Goal: Task Accomplishment & Management: Complete application form

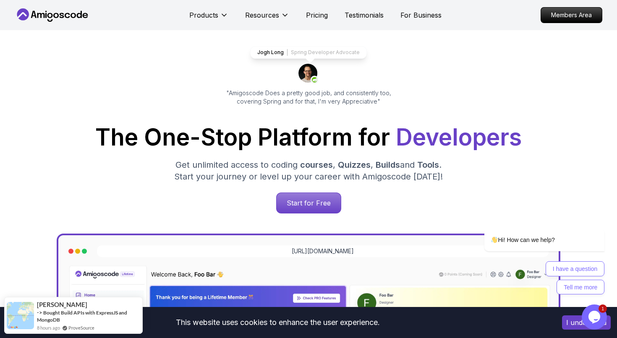
scroll to position [28, 0]
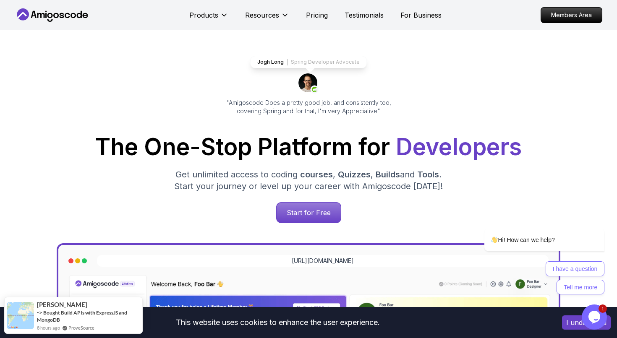
click at [321, 21] on div "Products Resources Pricing Testimonials For Business" at bounding box center [315, 15] width 252 height 17
click at [319, 17] on p "Pricing" at bounding box center [317, 15] width 22 height 10
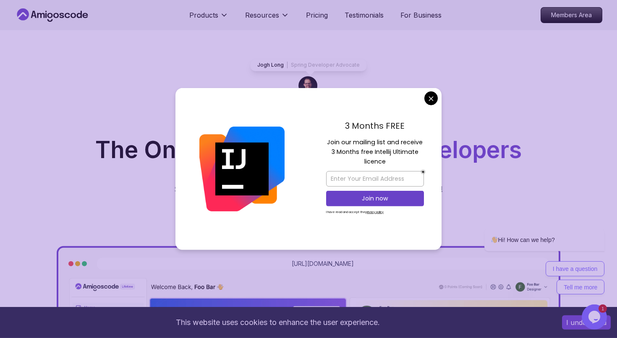
scroll to position [46, 0]
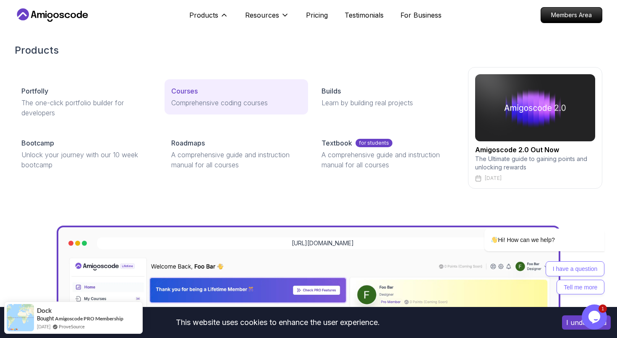
click at [196, 91] on p "Courses" at bounding box center [184, 91] width 26 height 10
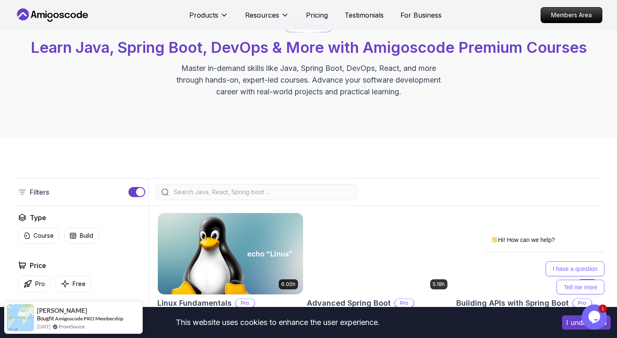
scroll to position [81, 0]
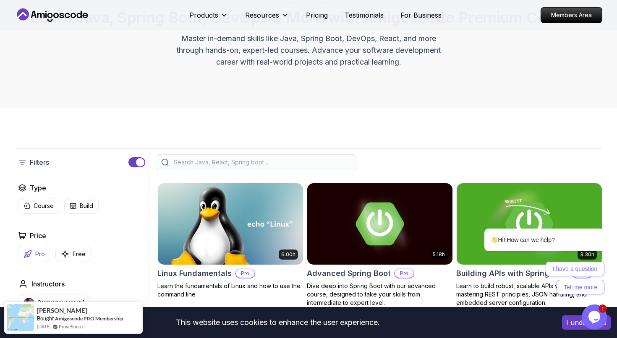
click at [39, 251] on p "Pro" at bounding box center [40, 254] width 10 height 8
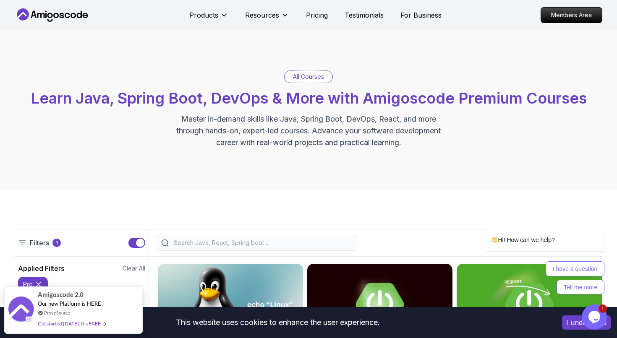
click at [77, 21] on icon at bounding box center [53, 14] width 76 height 13
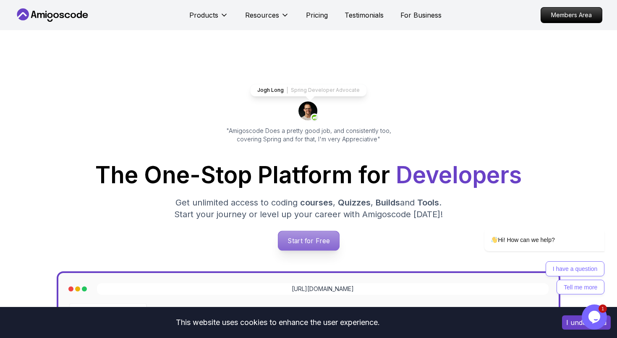
click at [315, 244] on p "Start for Free" at bounding box center [308, 240] width 61 height 19
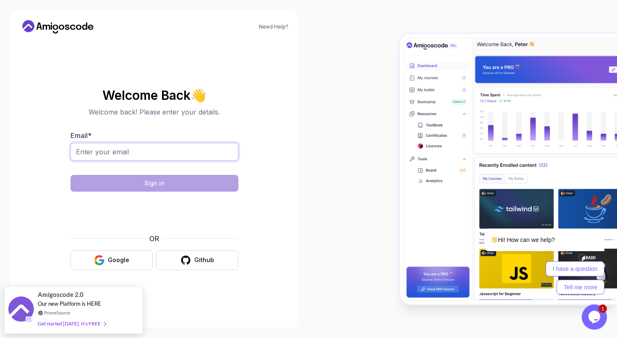
click at [155, 155] on input "Email *" at bounding box center [155, 152] width 168 height 18
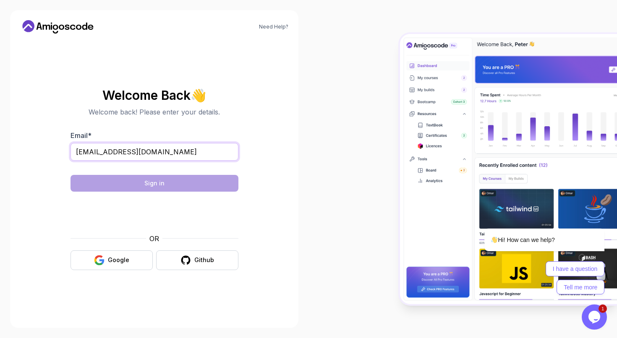
type input "bnkrishna01@gmail.com"
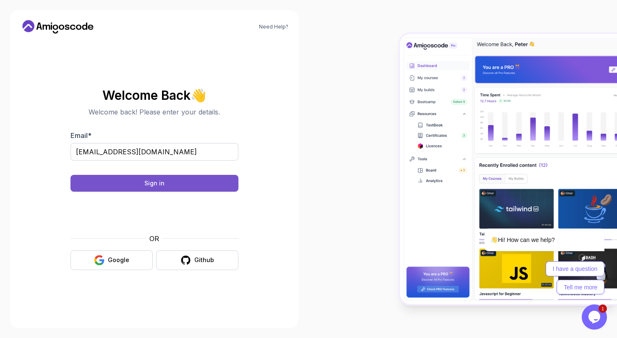
click at [155, 185] on div "Sign in" at bounding box center [154, 183] width 20 height 8
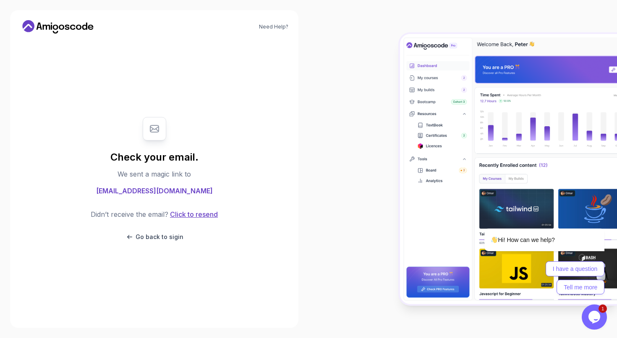
click at [210, 217] on button "Click to resend" at bounding box center [193, 214] width 50 height 10
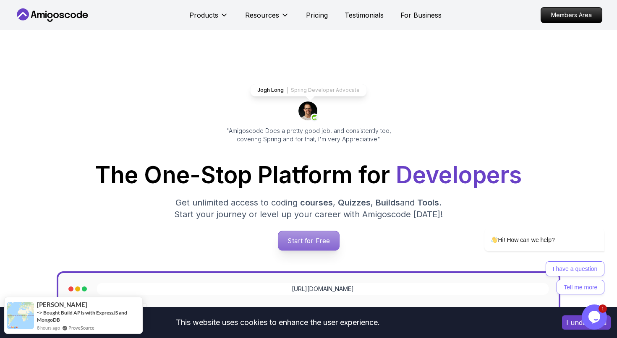
click at [300, 243] on p "Start for Free" at bounding box center [308, 240] width 61 height 19
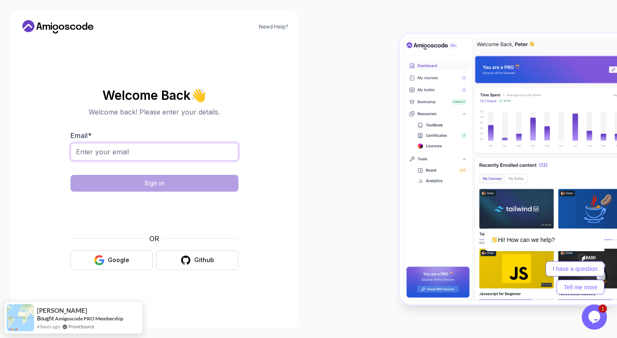
click at [221, 152] on input "Email *" at bounding box center [155, 152] width 168 height 18
paste input "genichiroashina47@gmail.com"
type input "genichiroashina47@gmail.com"
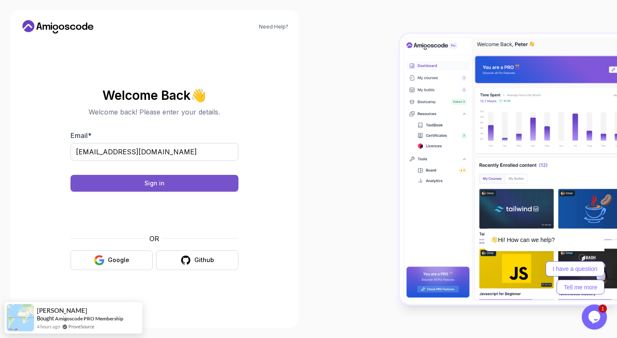
click at [191, 188] on button "Sign in" at bounding box center [155, 183] width 168 height 17
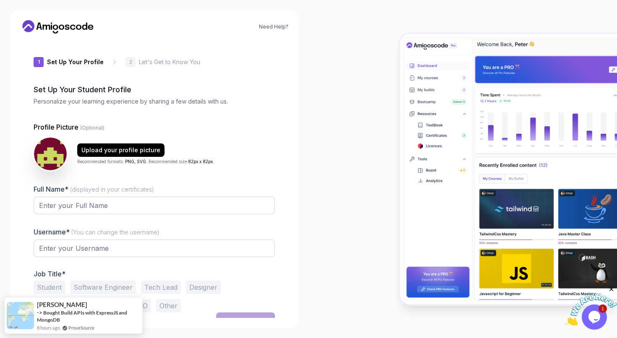
type input "charmingsparrowd26a0"
click at [130, 209] on input "Full Name* (displayed in your certificates)" at bounding box center [154, 206] width 241 height 18
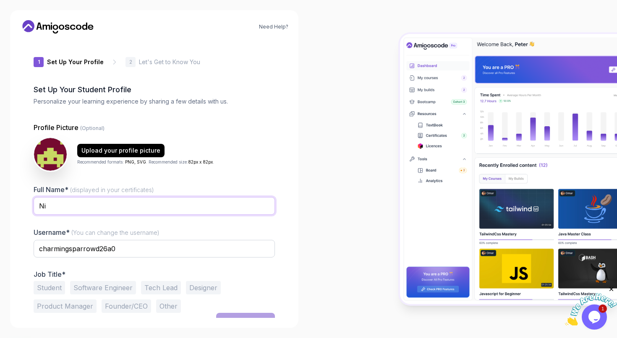
type input "N"
type input "Genichiro"
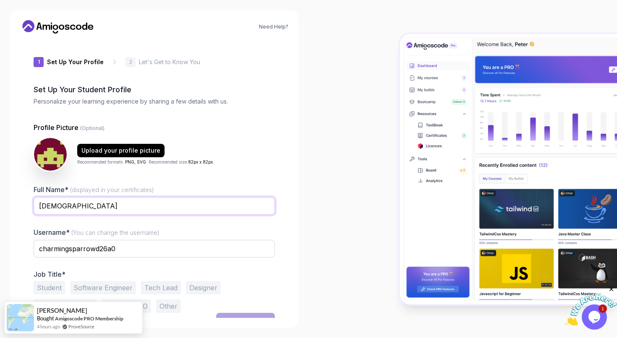
scroll to position [12, 0]
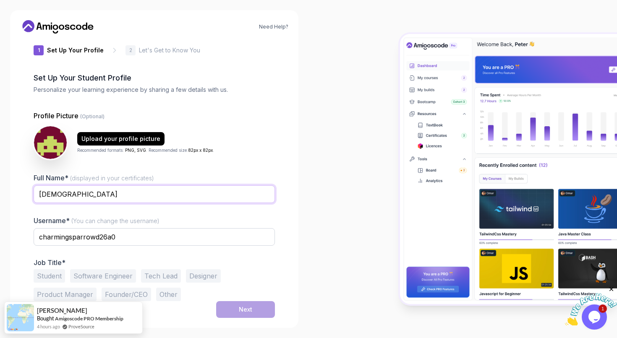
type input "Krishna"
click at [55, 276] on button "Student" at bounding box center [49, 275] width 31 height 13
click at [259, 314] on button "Next" at bounding box center [245, 309] width 59 height 17
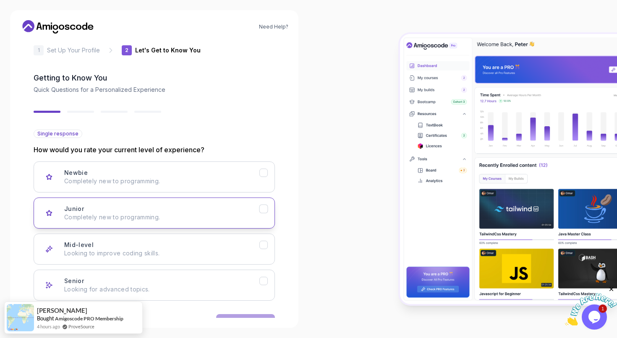
scroll to position [38, 0]
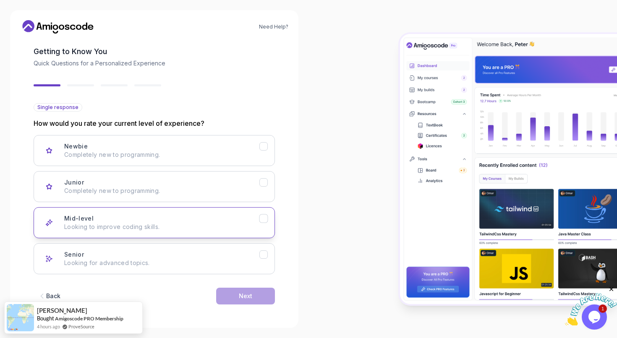
click at [156, 221] on div "Mid-level Looking to improve coding skills." at bounding box center [161, 222] width 195 height 17
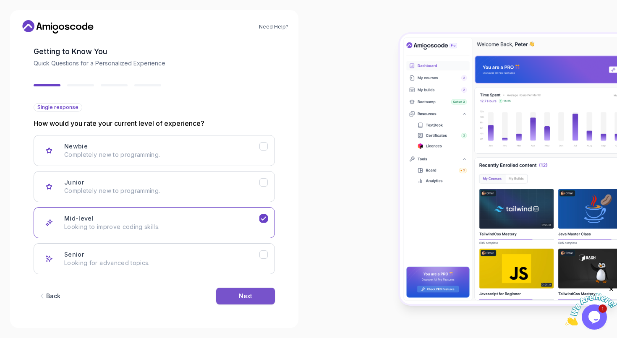
click at [246, 297] on div "Next" at bounding box center [245, 296] width 13 height 8
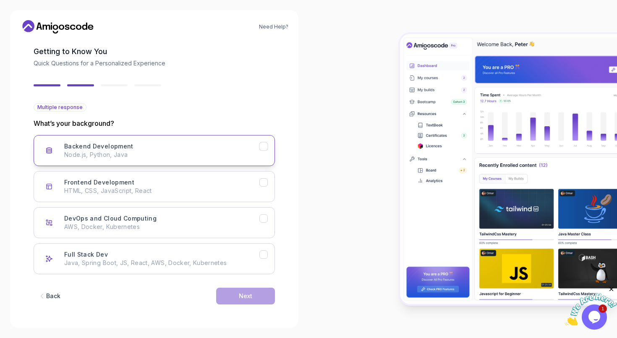
click at [165, 145] on div "Backend Development Node.js, Python, Java" at bounding box center [161, 150] width 195 height 17
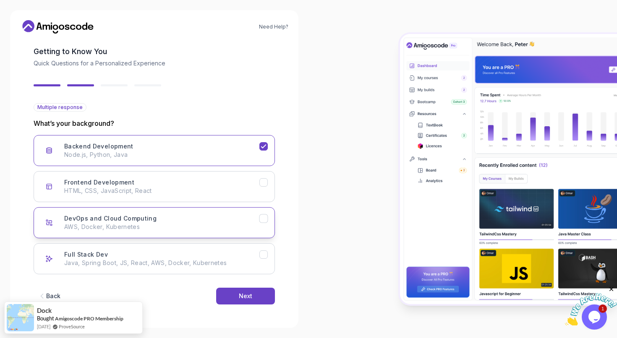
click at [165, 236] on button "DevOps and Cloud Computing AWS, Docker, Kubernetes" at bounding box center [154, 222] width 241 height 31
click at [225, 295] on button "Next" at bounding box center [245, 296] width 59 height 17
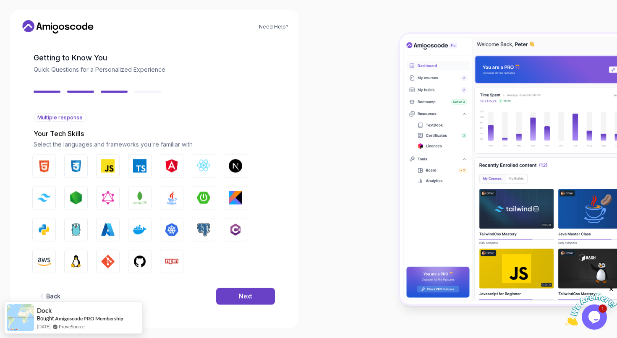
scroll to position [28, 0]
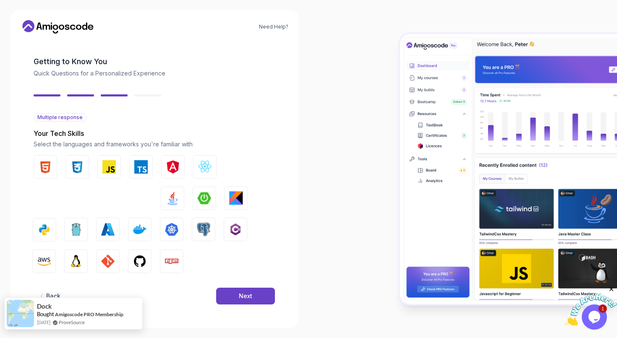
click at [54, 299] on div "Dock Bought Amigoscode PRO Membership 2 months ago ProveSource" at bounding box center [65, 313] width 121 height 31
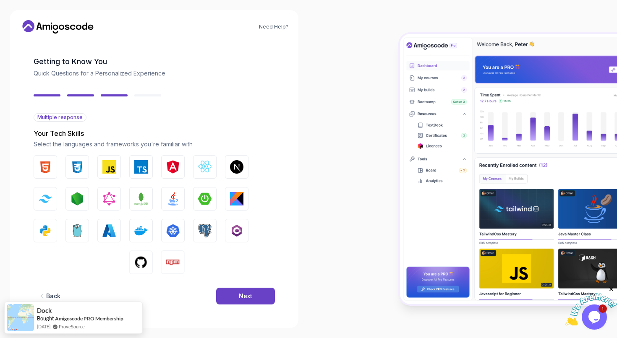
click at [55, 293] on div "Back" at bounding box center [53, 296] width 14 height 8
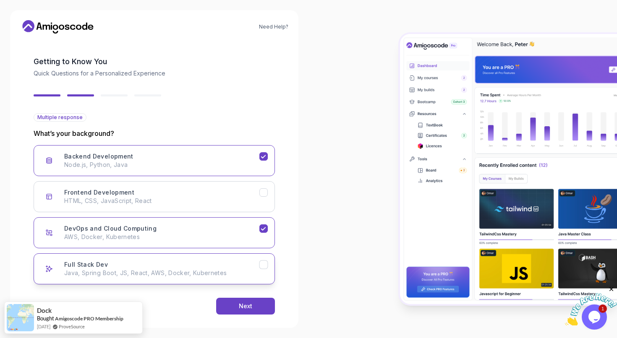
click at [106, 275] on p "Java, Spring Boot, JS, React, AWS, Docker, Kubernetes" at bounding box center [161, 273] width 195 height 8
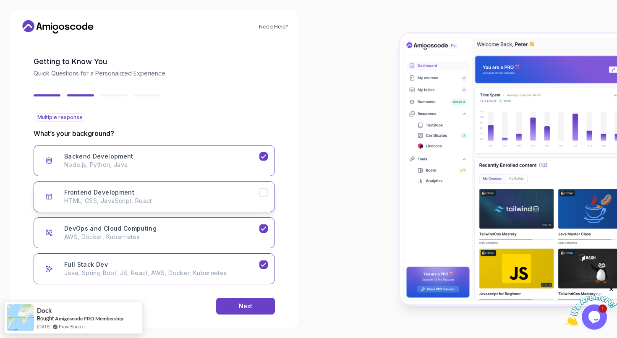
click at [200, 208] on button "Frontend Development HTML, CSS, JavaScript, React" at bounding box center [154, 196] width 241 height 31
click at [236, 316] on div "Back Next" at bounding box center [154, 307] width 241 height 44
click at [237, 301] on button "Next" at bounding box center [245, 306] width 59 height 17
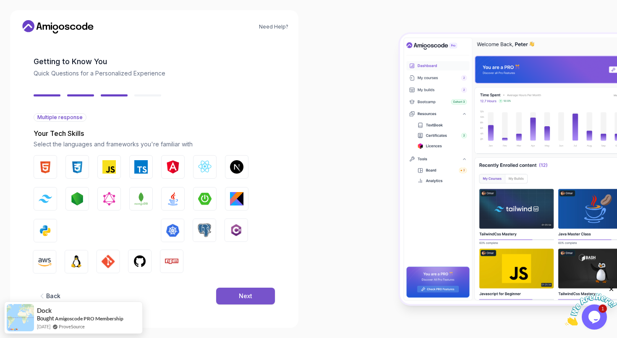
click at [239, 294] on button "Next" at bounding box center [245, 296] width 59 height 17
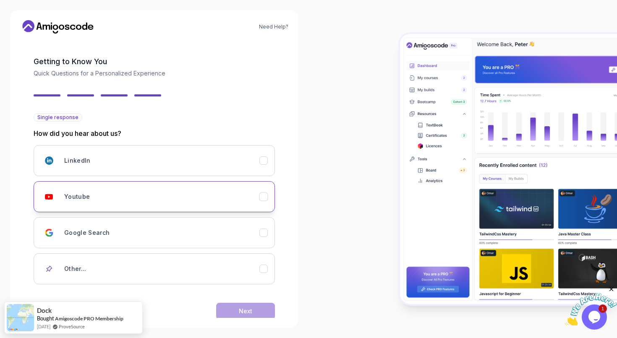
click at [201, 197] on div "Youtube" at bounding box center [161, 196] width 195 height 17
click at [232, 309] on button "Next" at bounding box center [245, 311] width 59 height 17
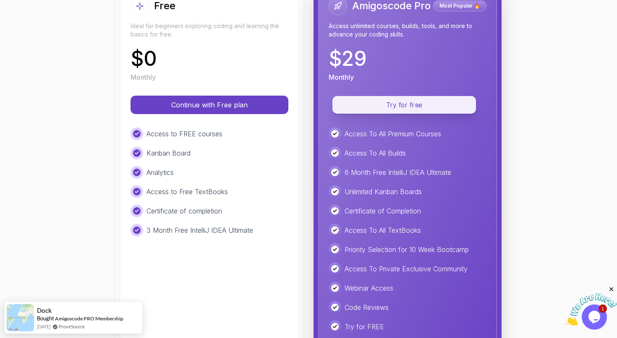
scroll to position [103, 0]
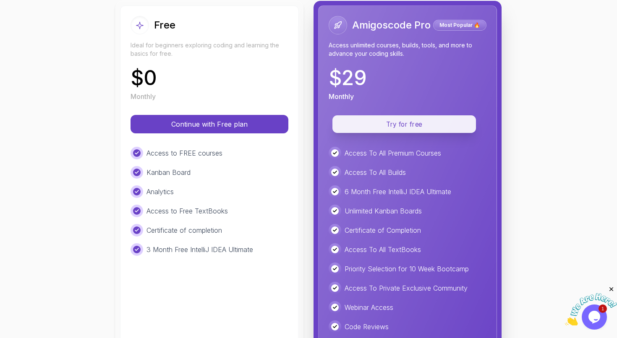
click at [381, 125] on p "Try for free" at bounding box center [404, 125] width 124 height 10
